Goal: Task Accomplishment & Management: Use online tool/utility

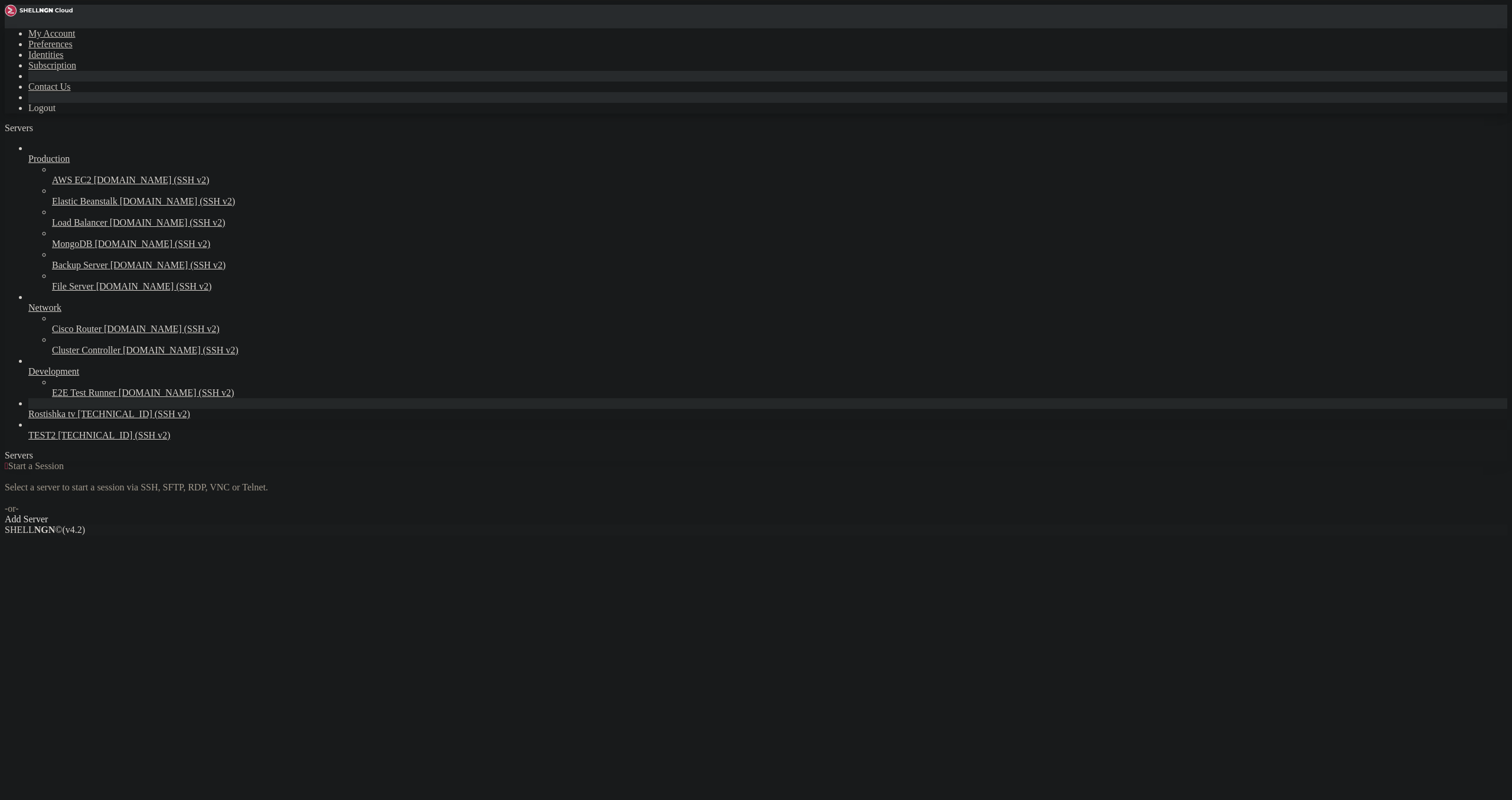
click at [55, 440] on span "TEST2" at bounding box center [41, 436] width 27 height 10
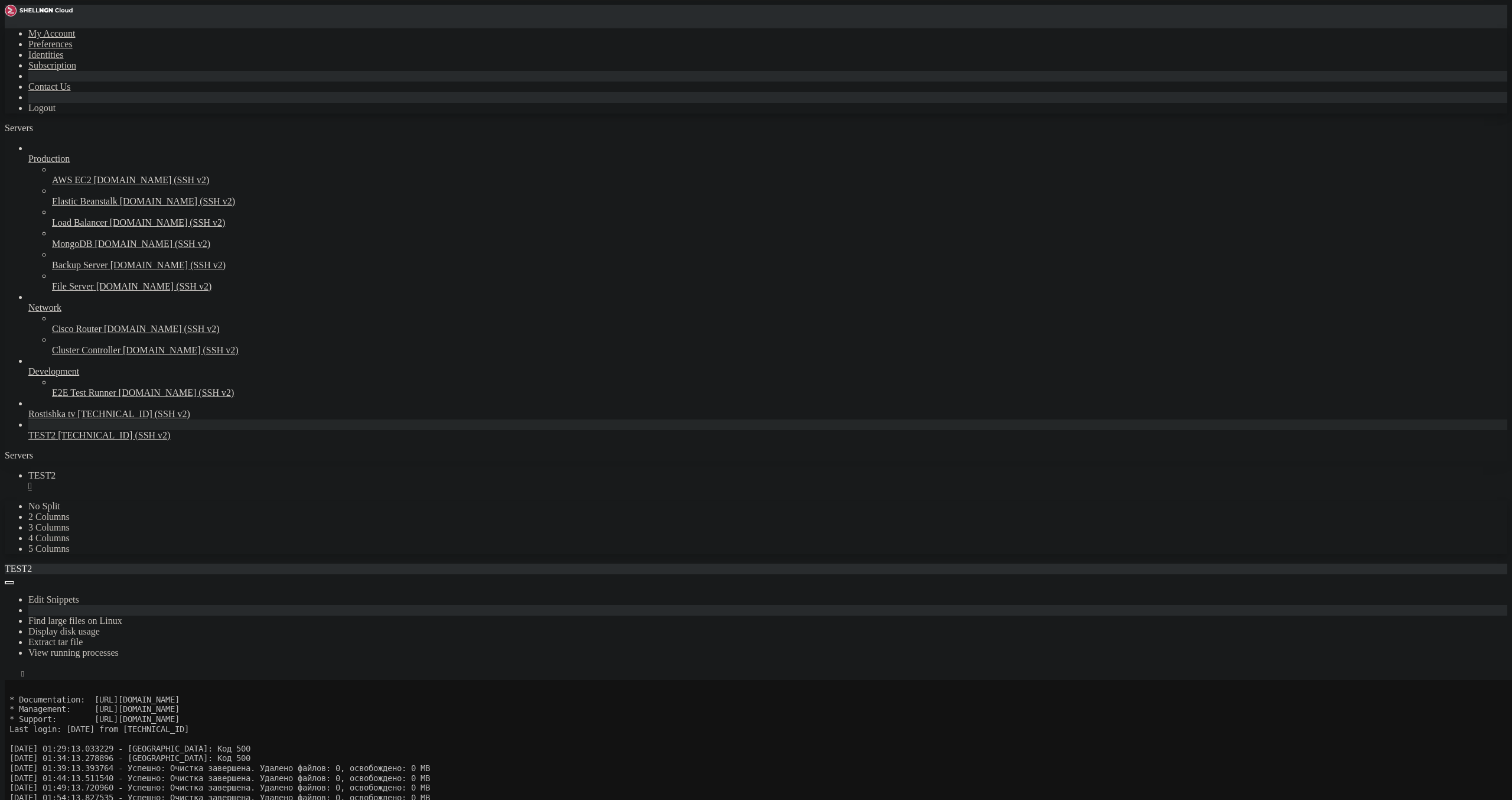
scroll to position [68, 0]
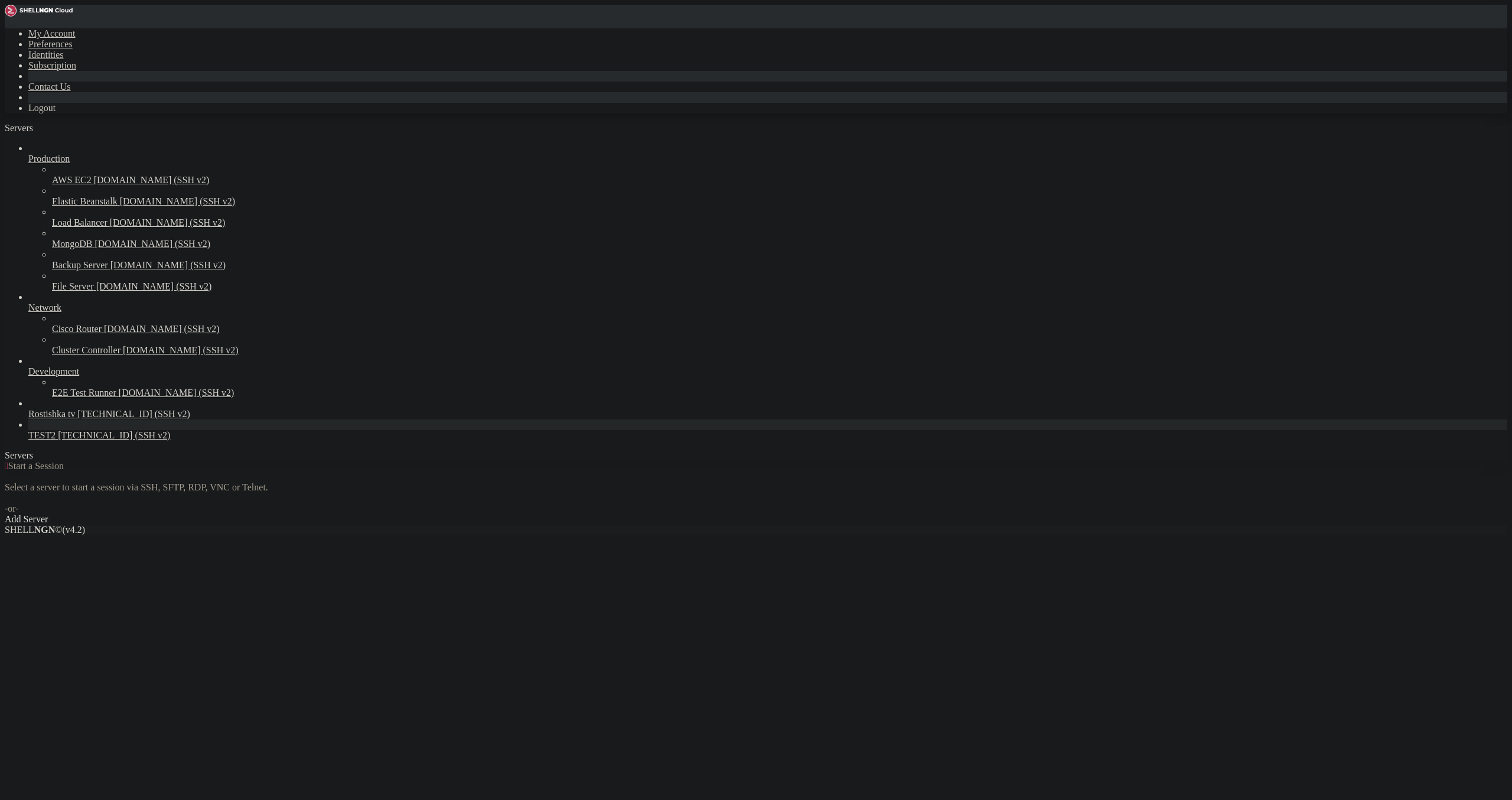
click at [55, 440] on span "TEST2" at bounding box center [41, 436] width 27 height 10
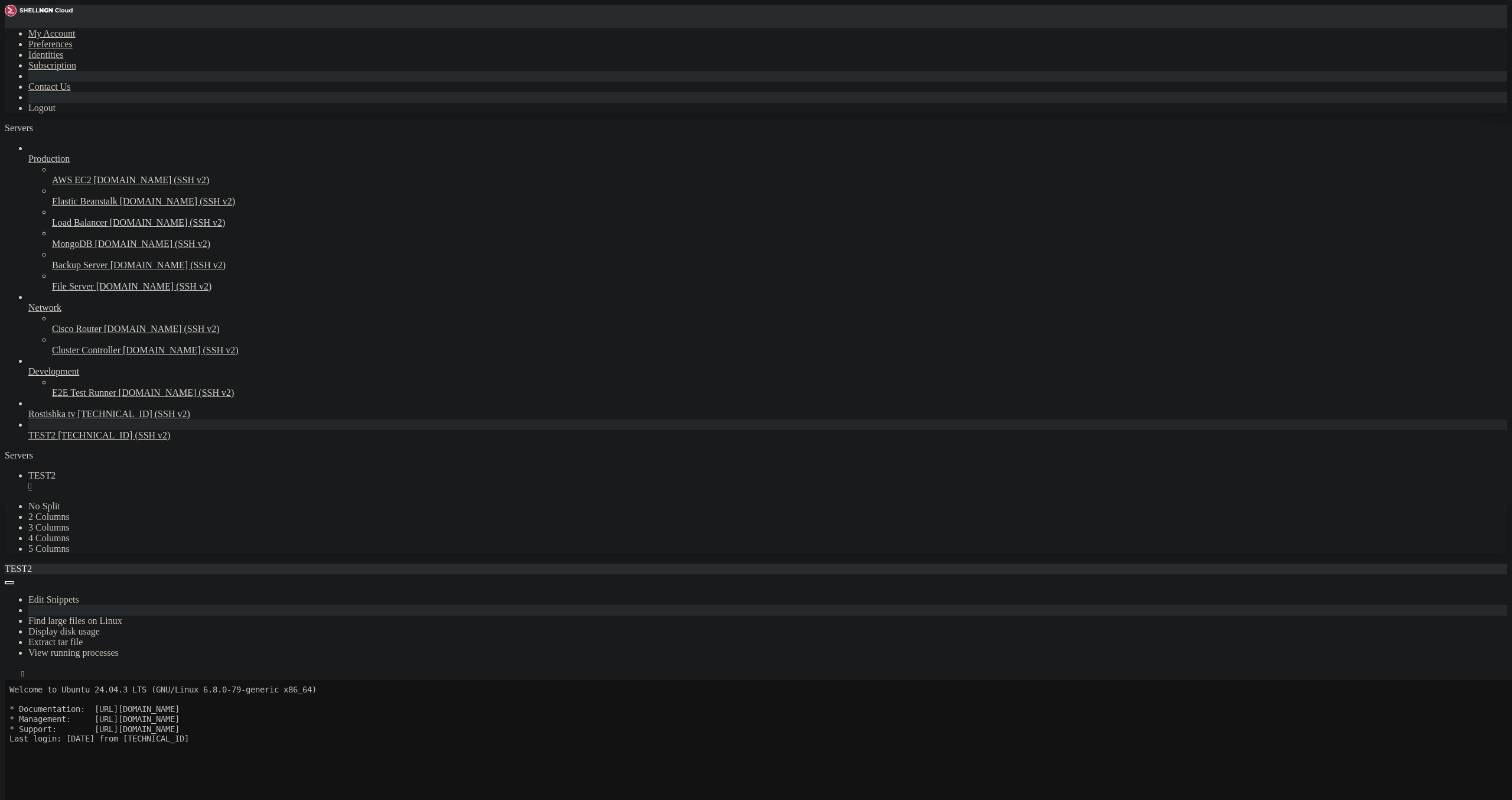
scroll to position [68, 0]
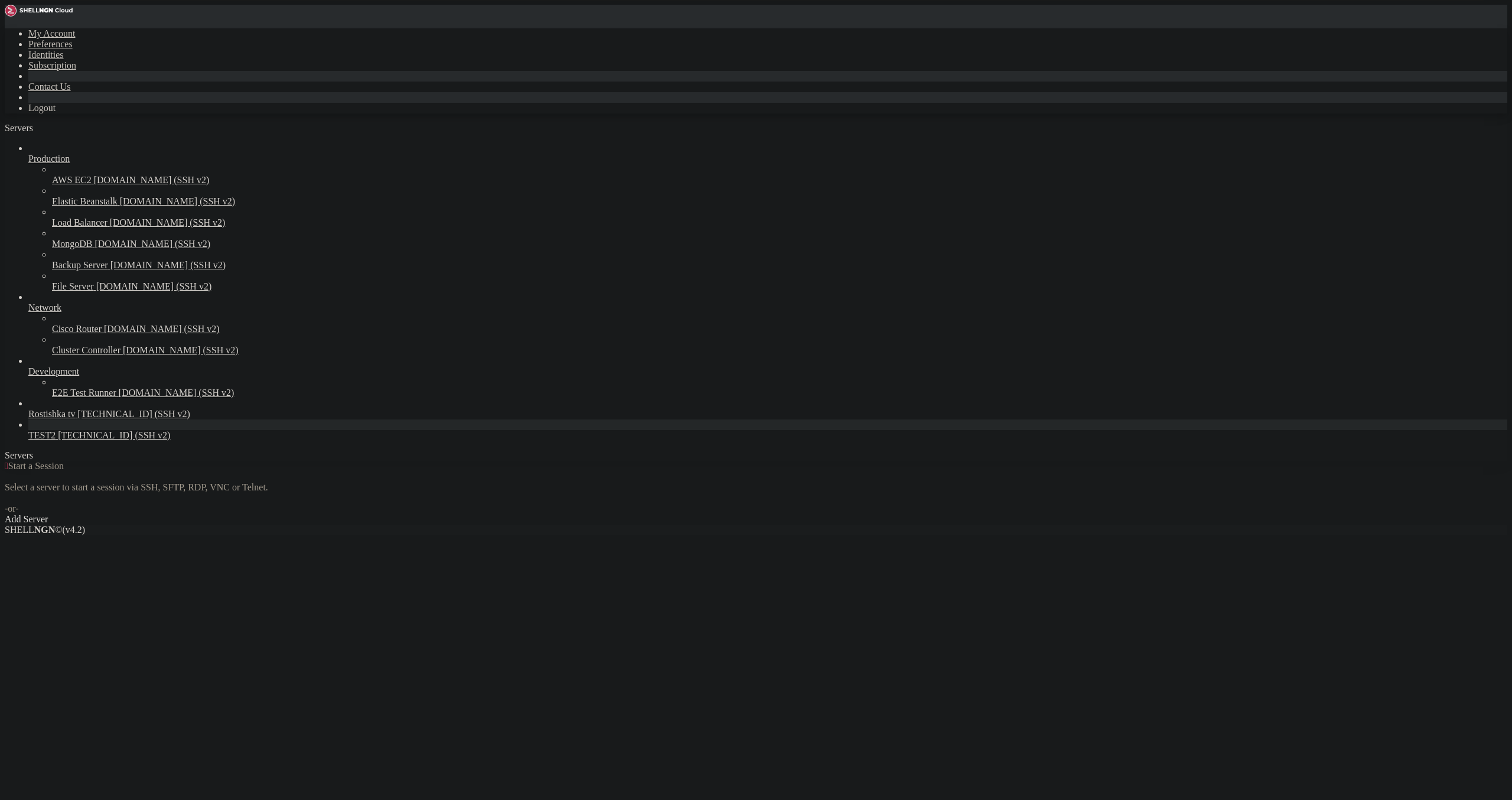
click at [28, 431] on icon at bounding box center [28, 431] width 0 height 0
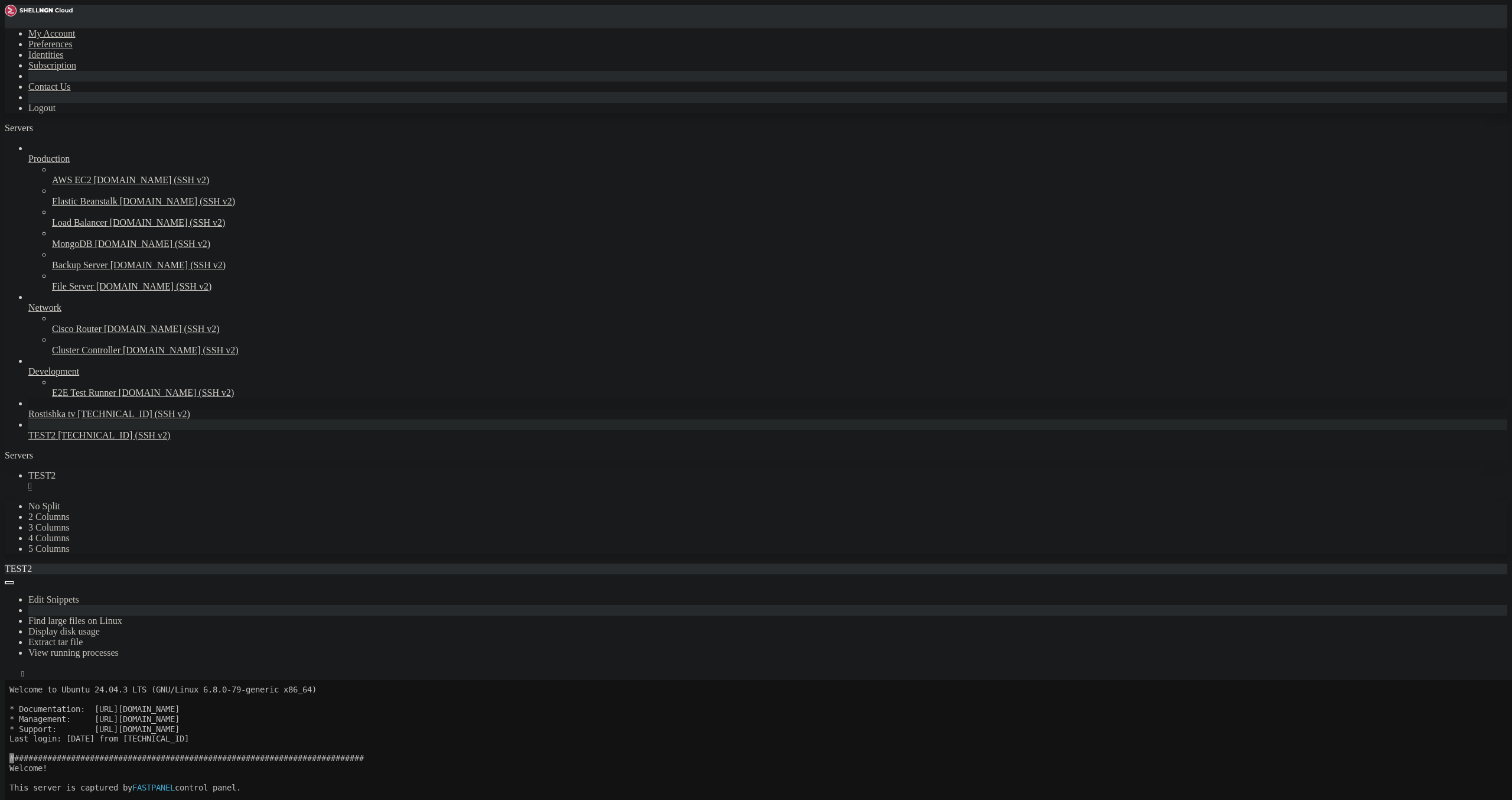
scroll to position [68, 0]
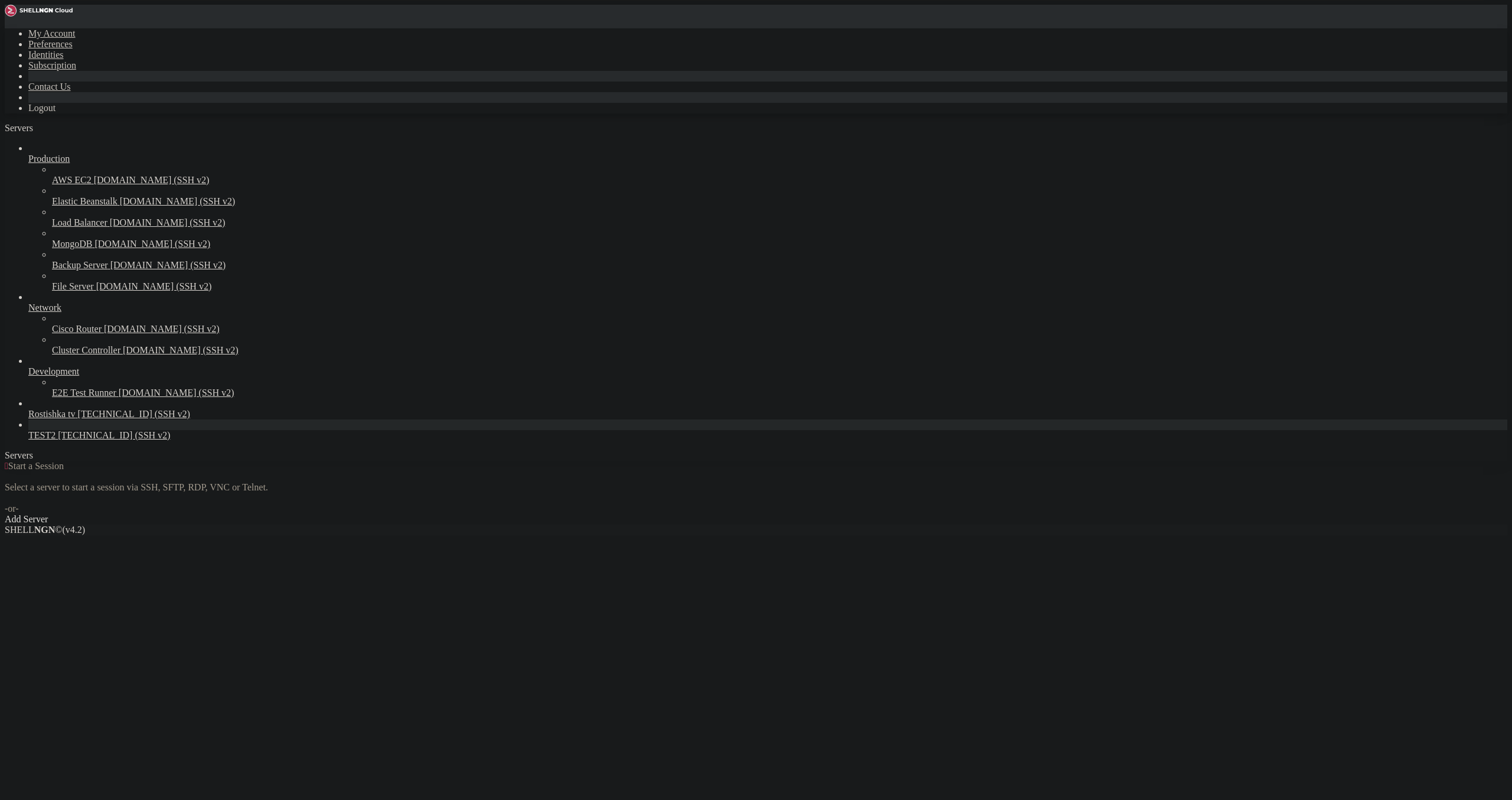
click at [55, 440] on span "TEST2" at bounding box center [41, 436] width 27 height 10
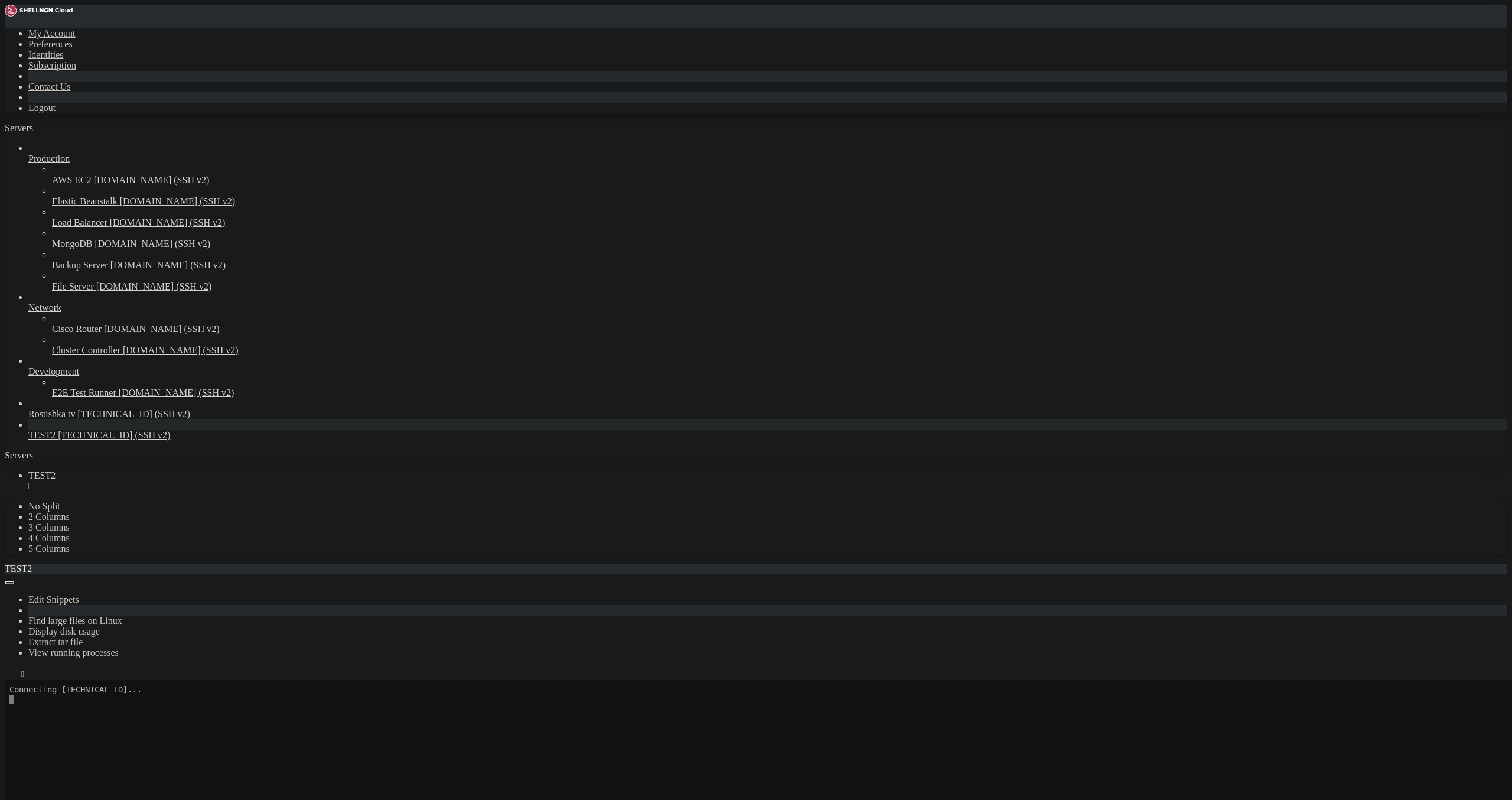
scroll to position [68, 0]
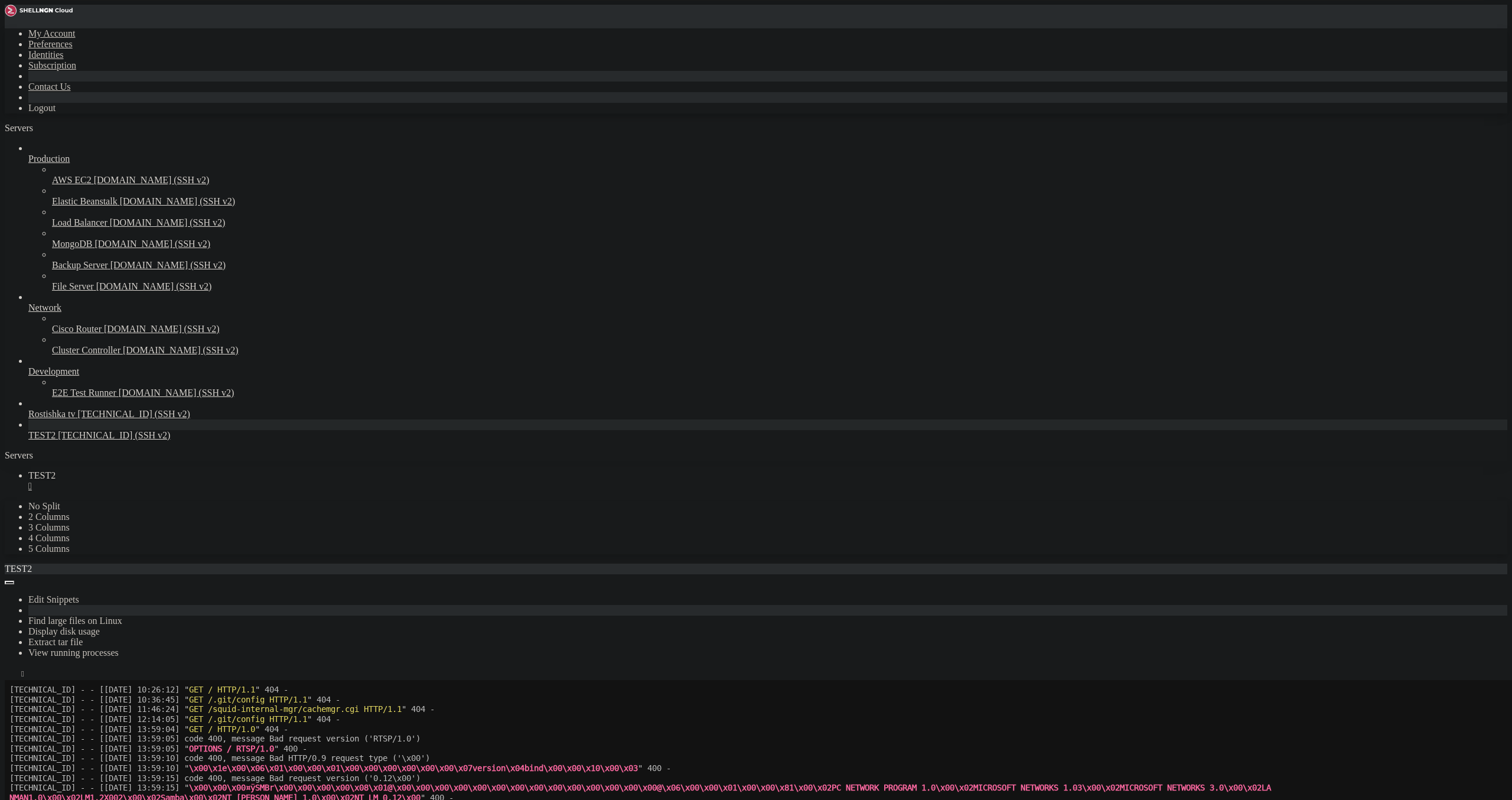
click at [201, 481] on div "" at bounding box center [768, 486] width 1479 height 10
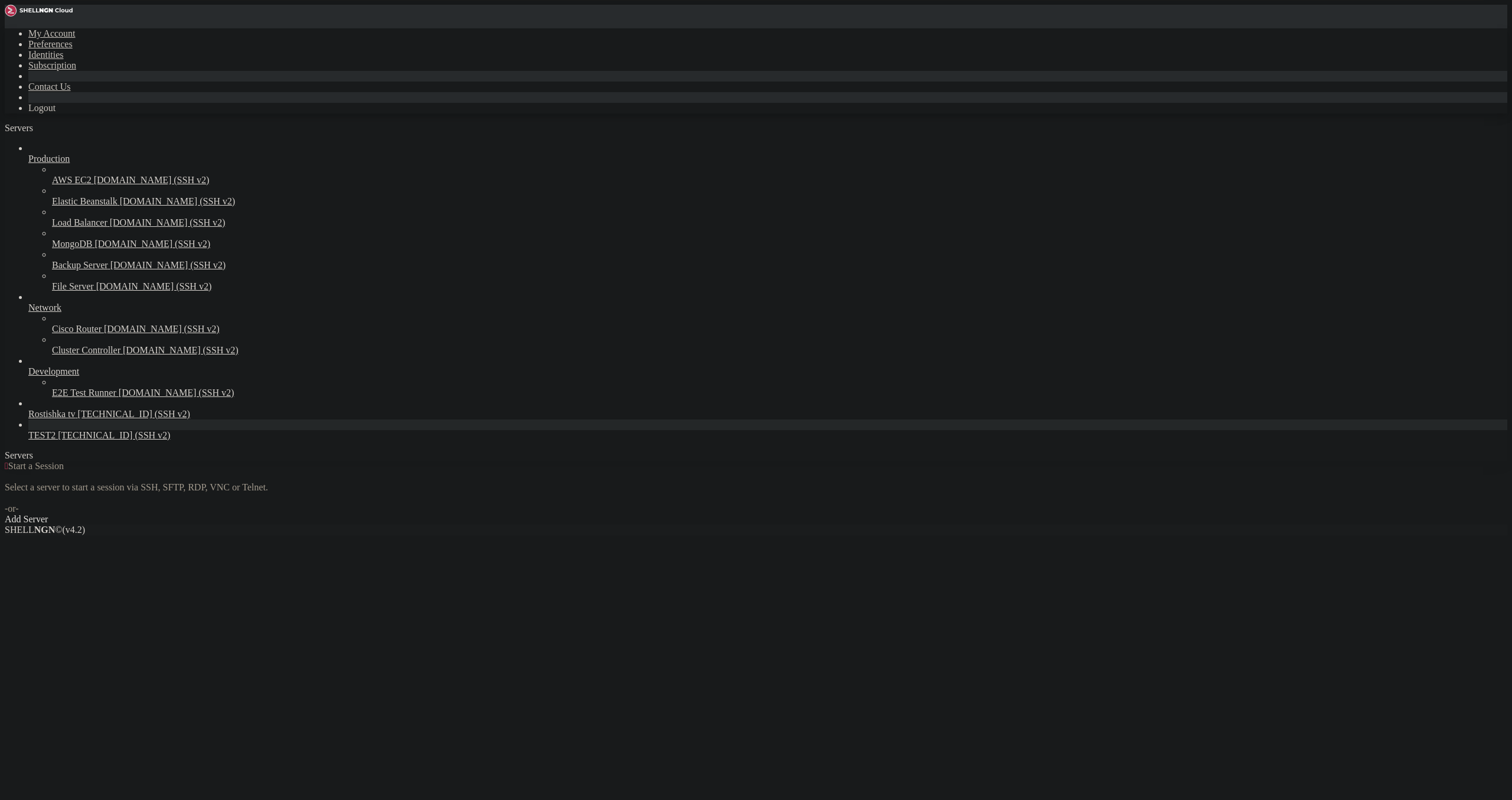
click at [102, 440] on span "[TECHNICAL_ID] (SSH v2)" at bounding box center [114, 436] width 112 height 10
click at [103, 440] on span "[TECHNICAL_ID] (SSH v2)" at bounding box center [114, 436] width 112 height 10
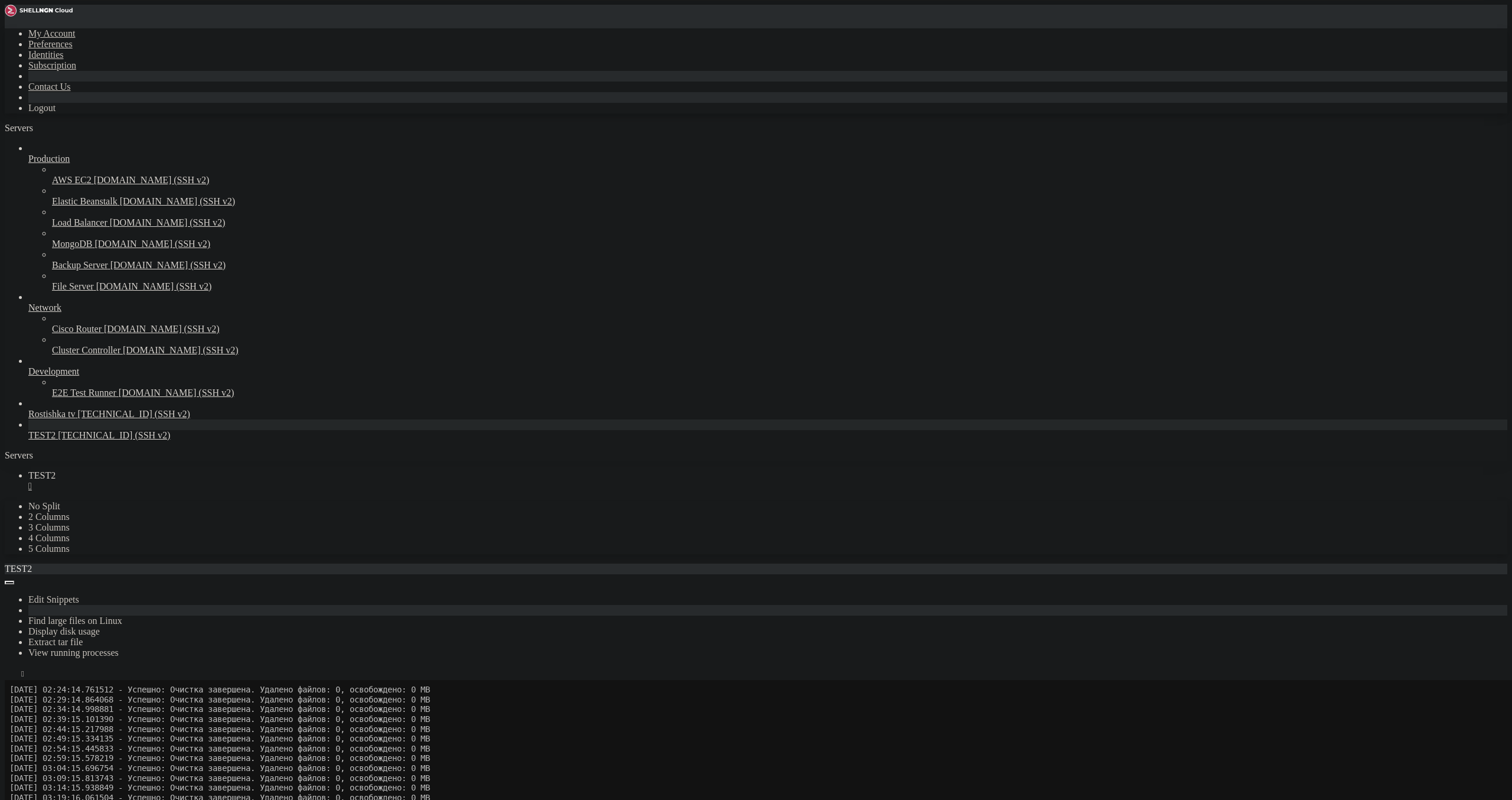
scroll to position [148, 0]
click at [9, 677] on icon "button" at bounding box center [9, 677] width 0 height 0
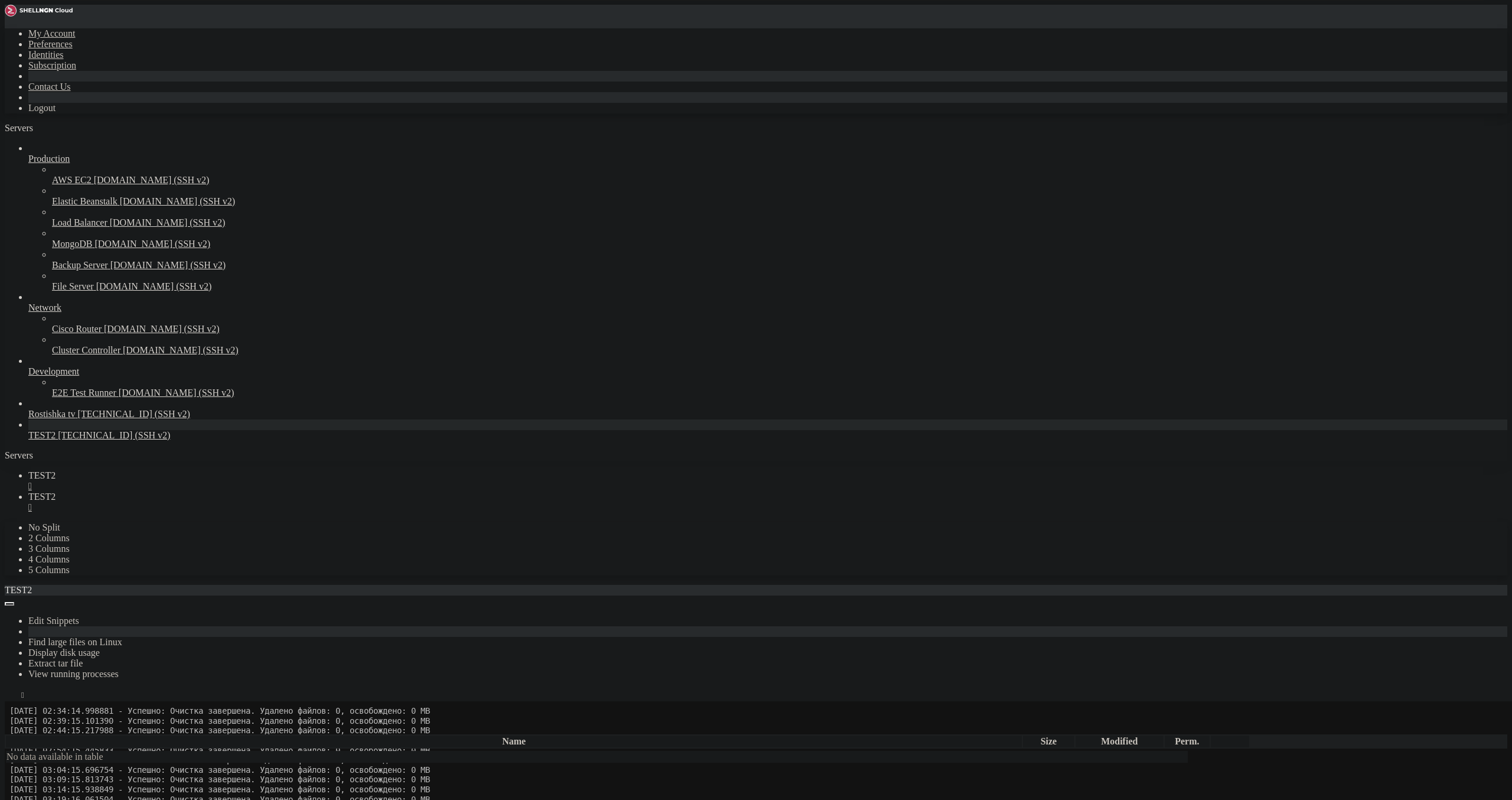
type input "/root"
type textarea "time.sleep(60)"
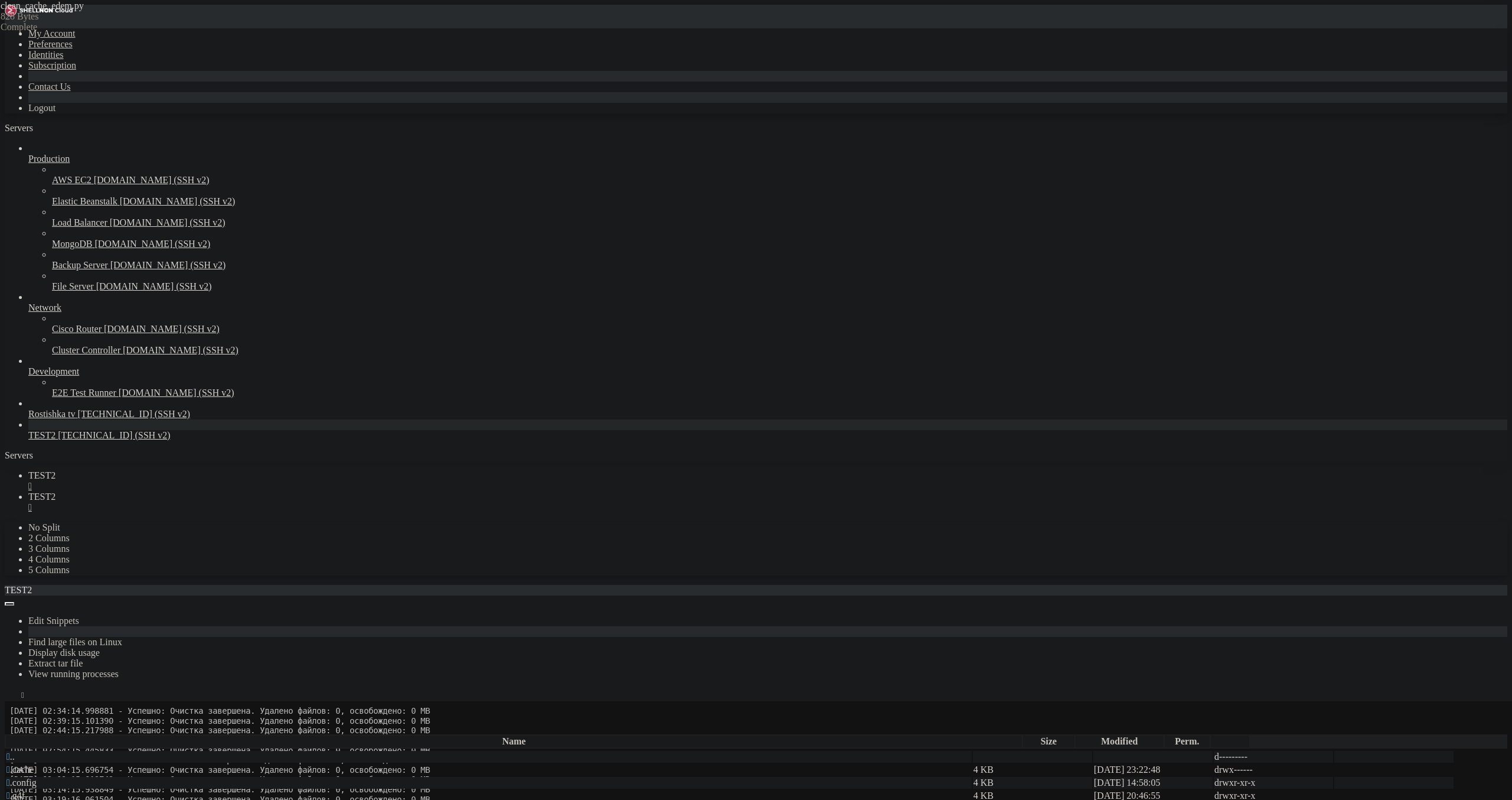
click at [269, 502] on div "" at bounding box center [768, 507] width 1479 height 10
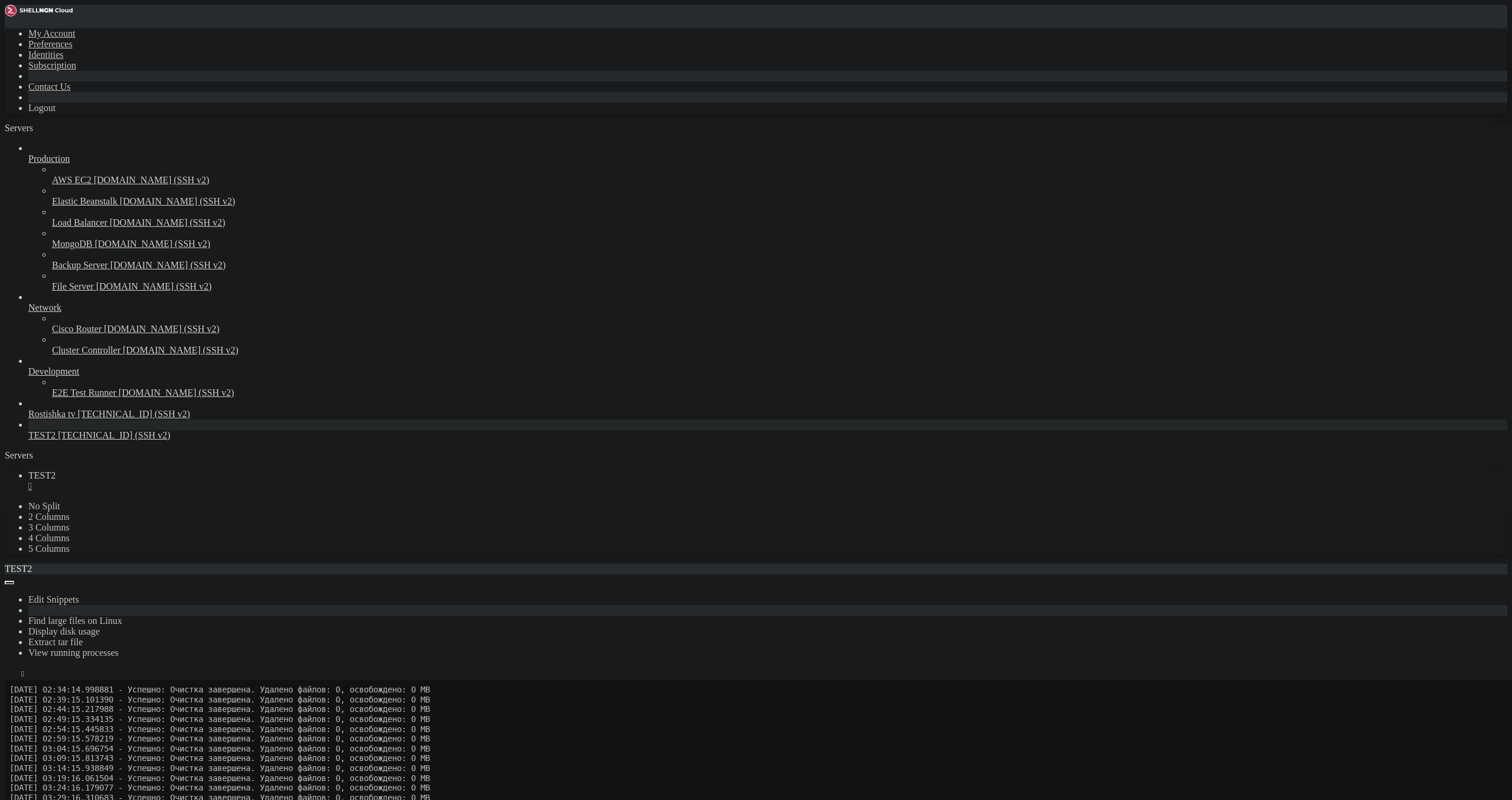
scroll to position [206, 0]
drag, startPoint x: 77, startPoint y: 1307, endPoint x: 212, endPoint y: 1306, distance: 135.0
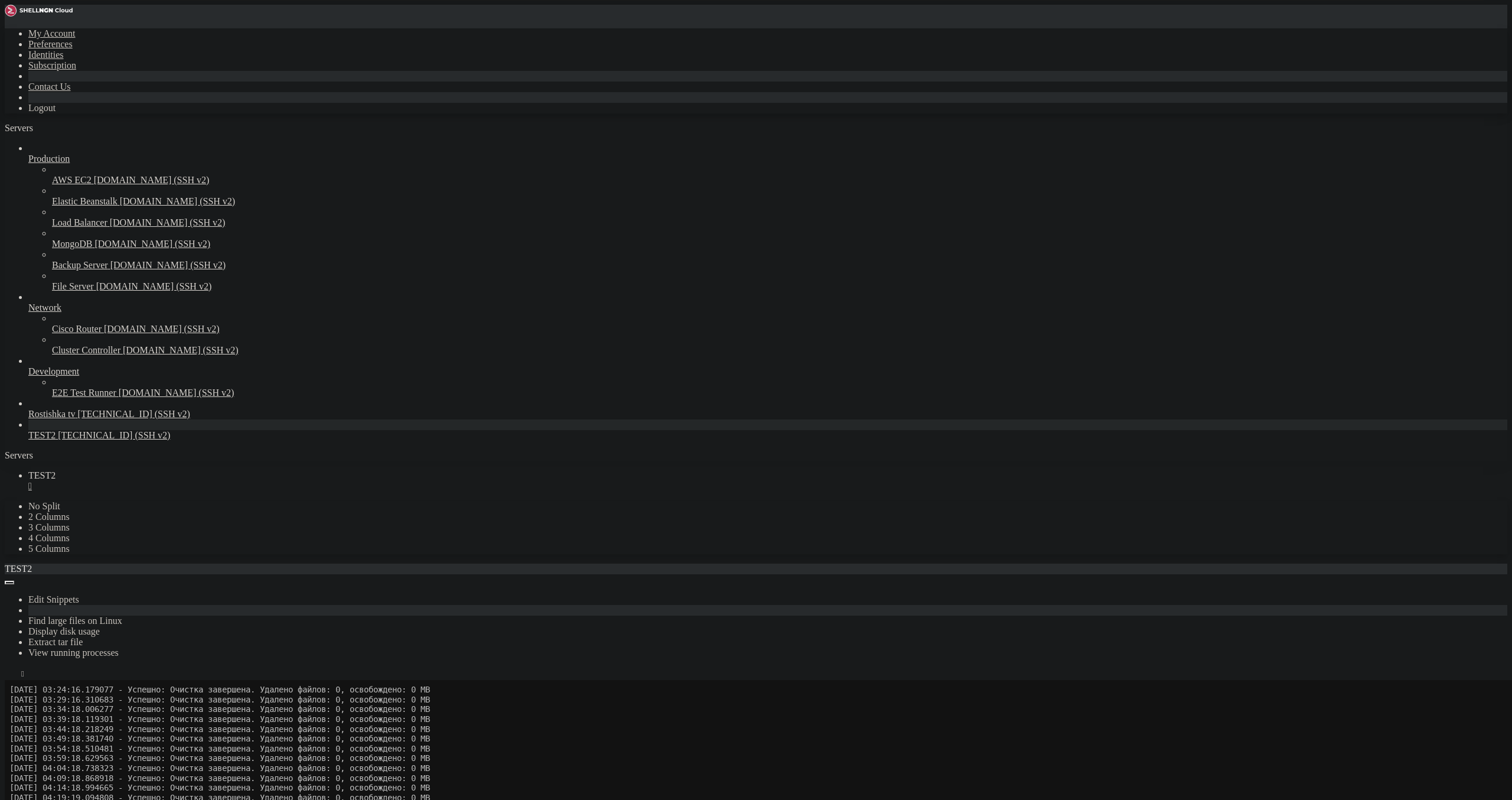
scroll to position [246, 0]
